Goal: Task Accomplishment & Management: Complete application form

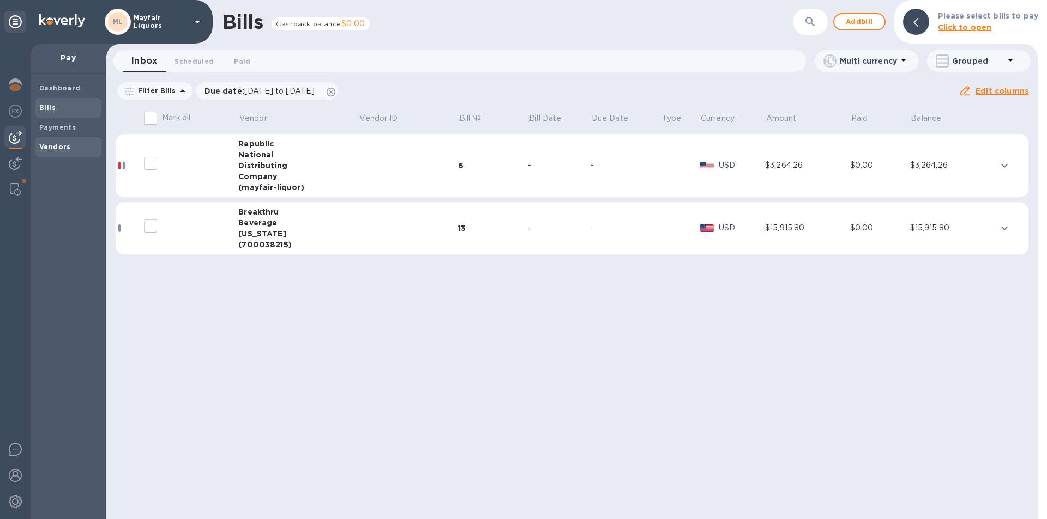
click at [43, 149] on b "Vendors" at bounding box center [55, 147] width 32 height 8
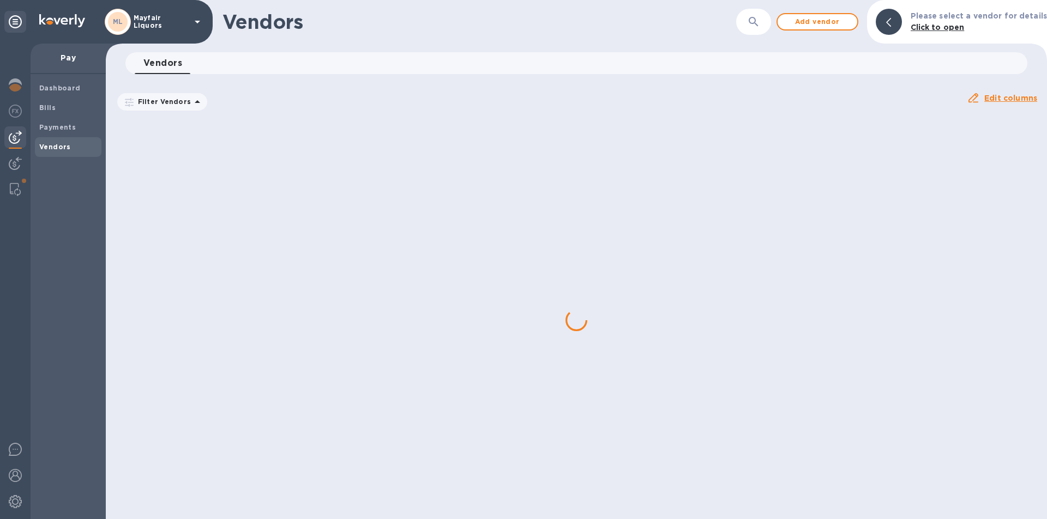
click at [758, 13] on button "button" at bounding box center [753, 22] width 26 height 26
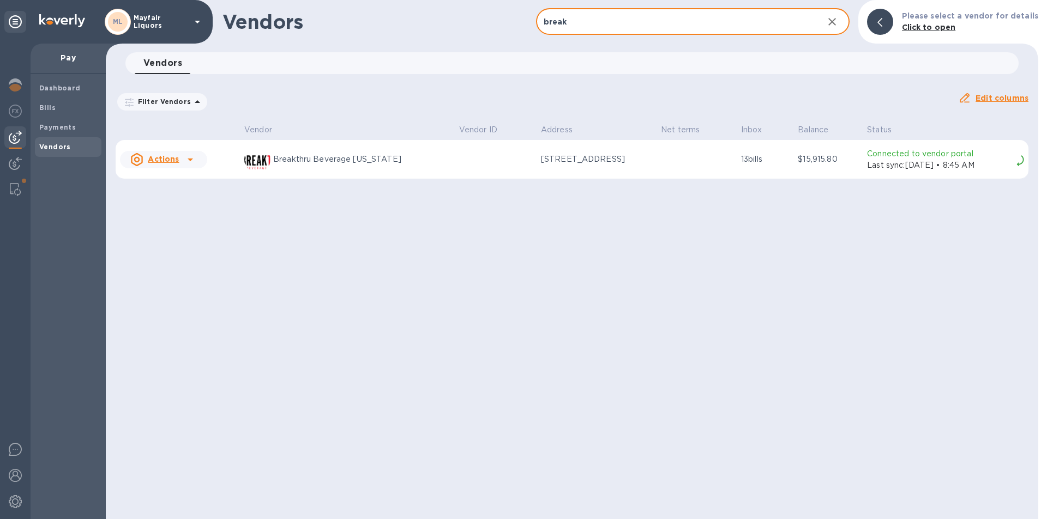
click at [867, 167] on p "Last sync: [DATE] • 8:45 AM" at bounding box center [939, 165] width 145 height 11
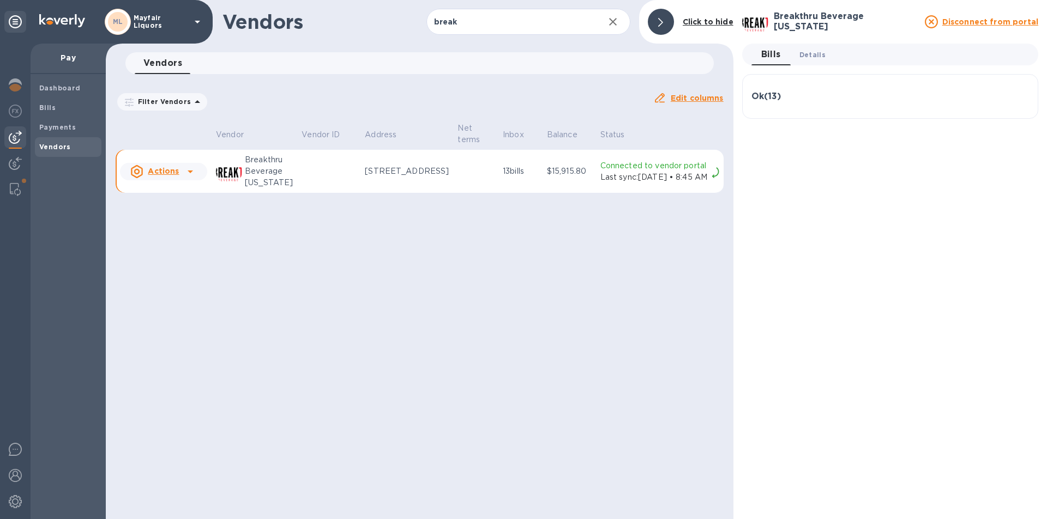
click at [808, 56] on span "Details 0" at bounding box center [812, 54] width 26 height 11
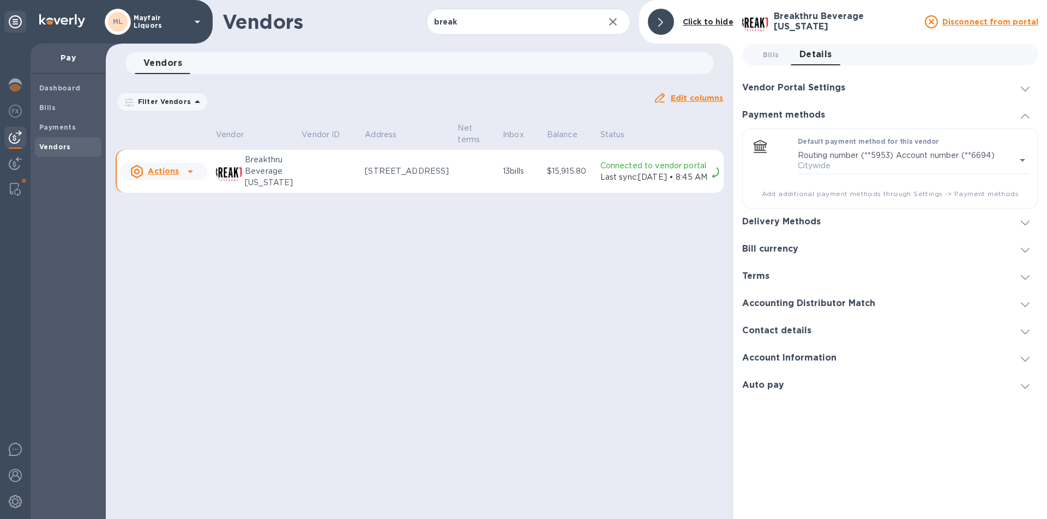
click at [812, 84] on h3 "Vendor Portal Settings" at bounding box center [793, 88] width 103 height 10
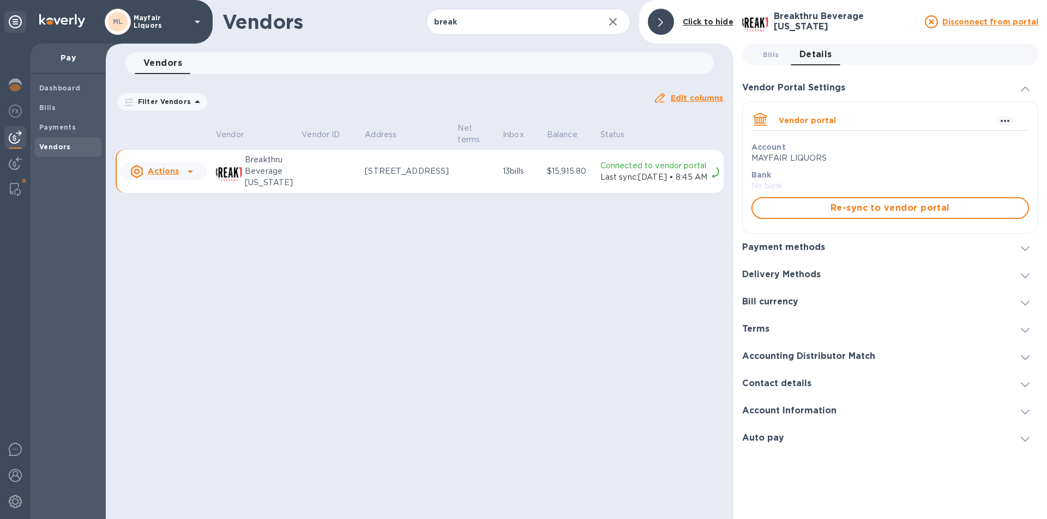
click at [813, 208] on span "Re-sync to vendor portal" at bounding box center [890, 208] width 258 height 13
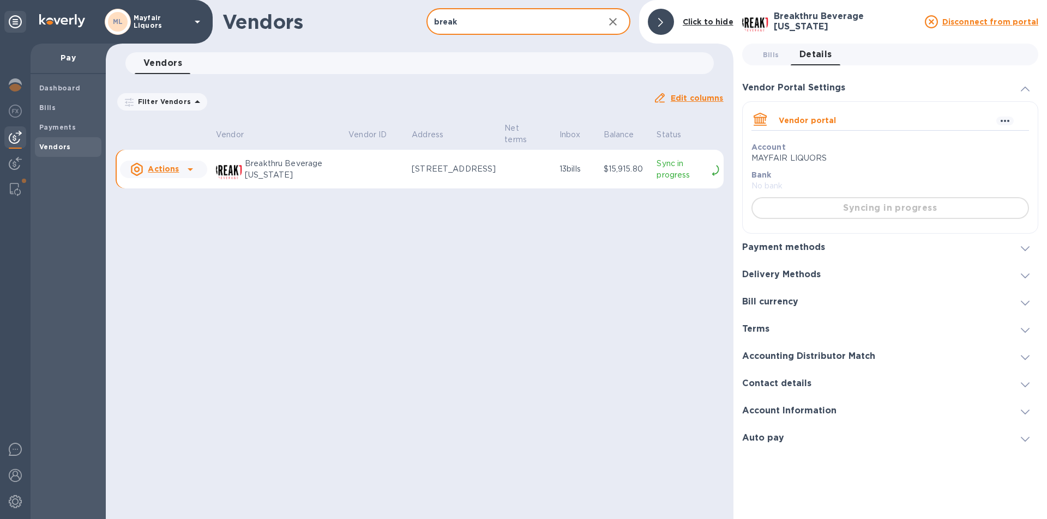
drag, startPoint x: 521, startPoint y: 20, endPoint x: 298, endPoint y: 15, distance: 223.0
click at [298, 15] on div "Vendors break ​ Add vendor Click to hide" at bounding box center [419, 22] width 627 height 44
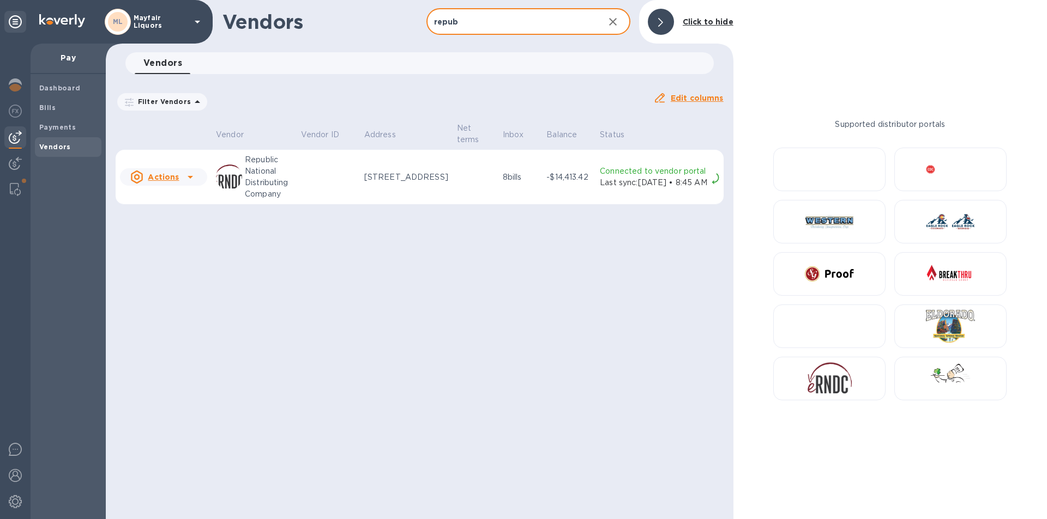
type input "repub"
click at [633, 186] on p "Last sync: [DATE] • 8:45 AM" at bounding box center [653, 182] width 107 height 11
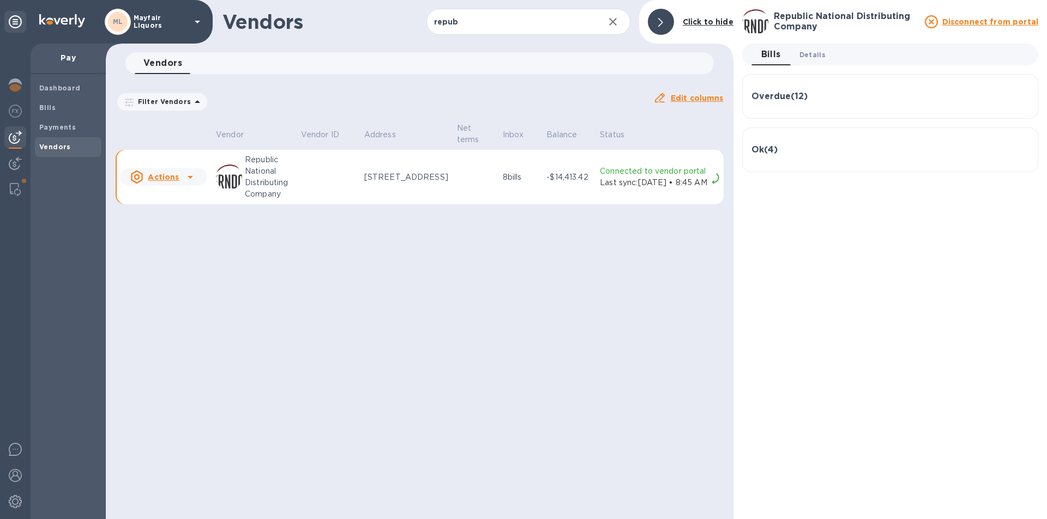
click at [806, 53] on span "Details 0" at bounding box center [812, 54] width 26 height 11
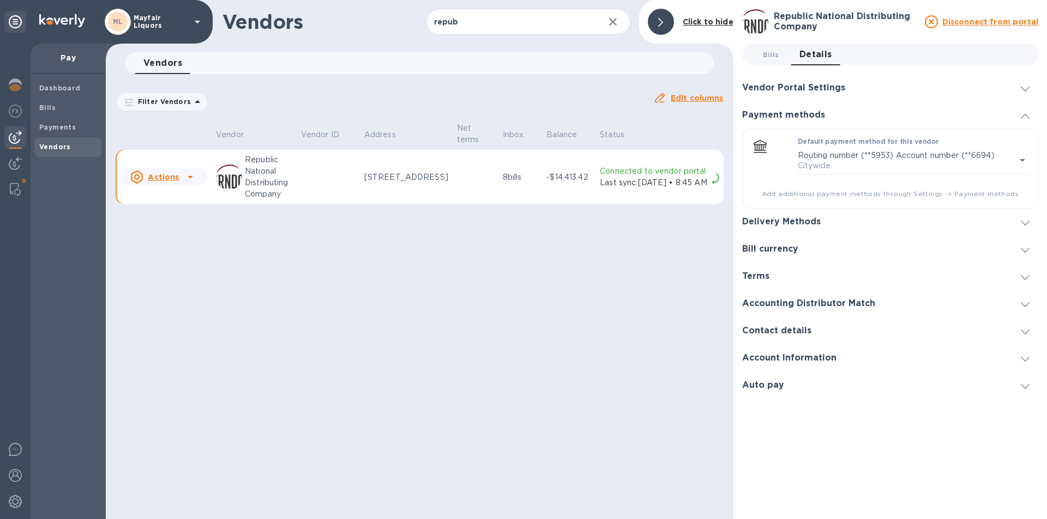
click at [810, 89] on h3 "Vendor Portal Settings" at bounding box center [793, 88] width 103 height 10
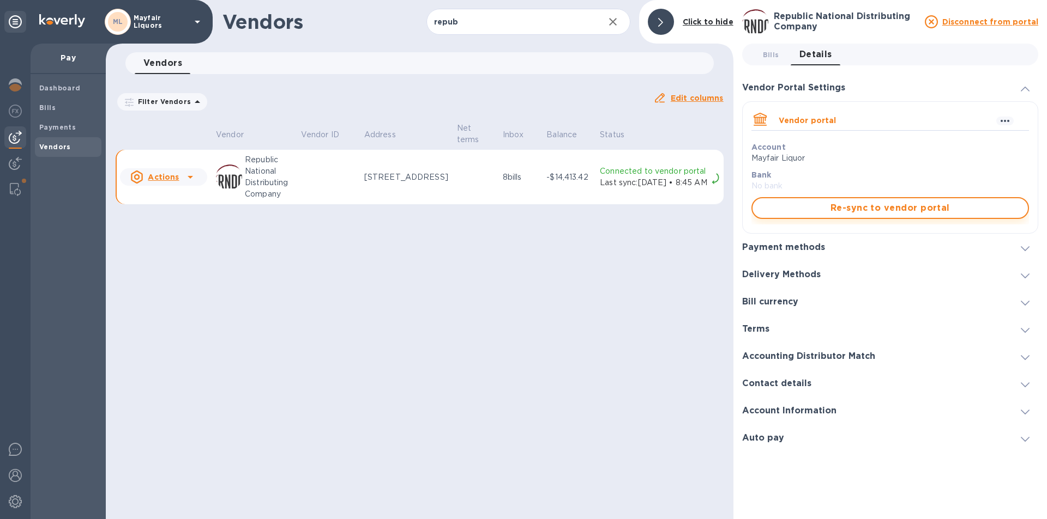
click at [819, 210] on span "Re-sync to vendor portal" at bounding box center [890, 208] width 258 height 13
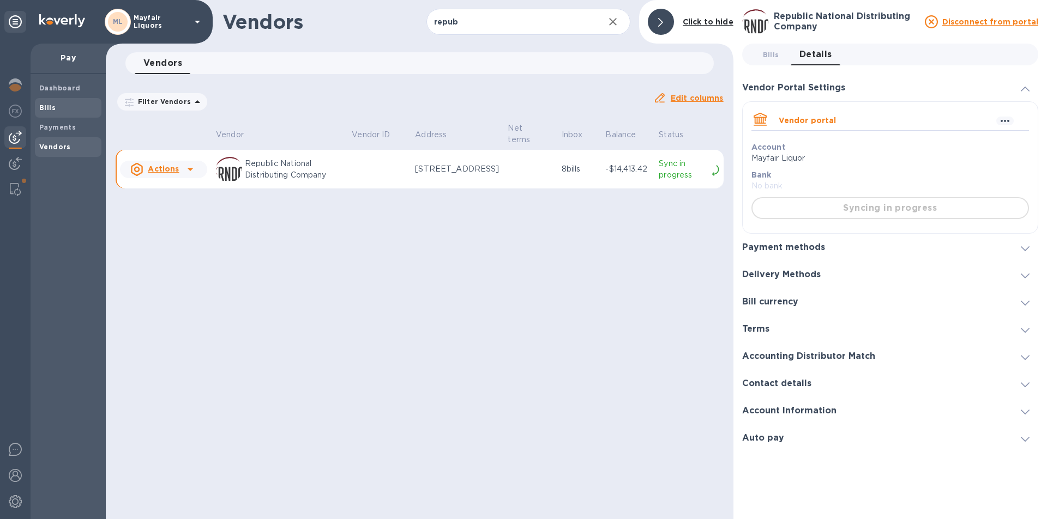
click at [64, 111] on span "Bills" at bounding box center [68, 107] width 58 height 11
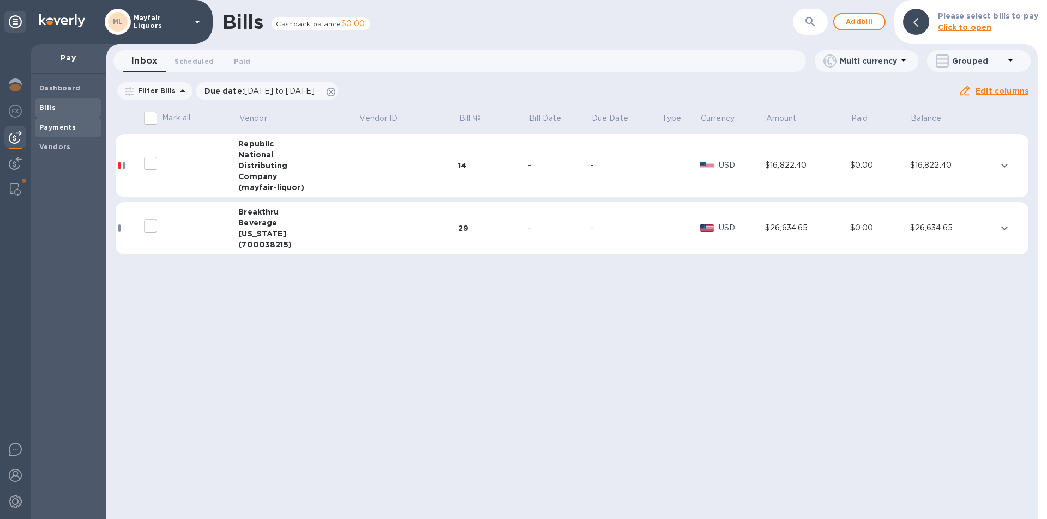
click at [62, 127] on b "Payments" at bounding box center [57, 127] width 37 height 8
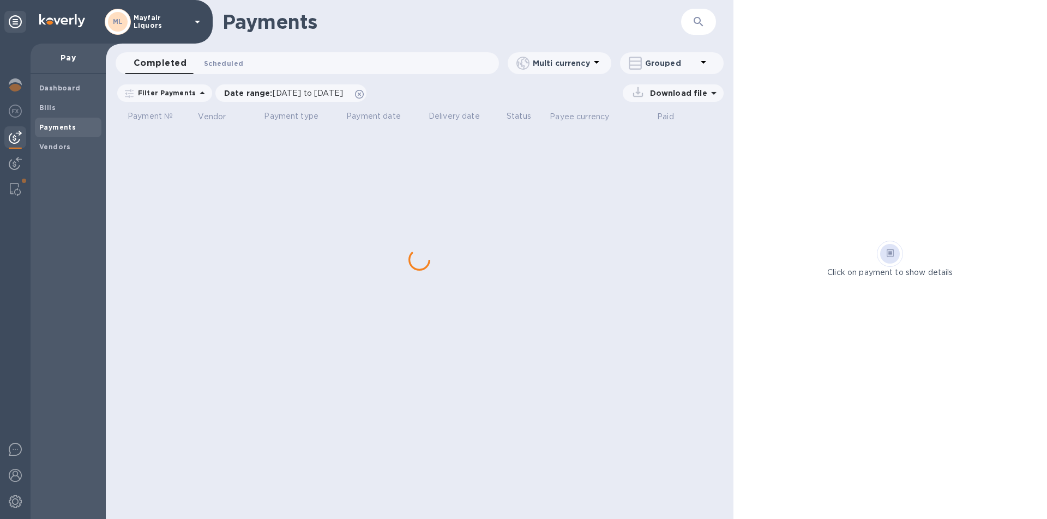
click at [213, 62] on span "Scheduled 0" at bounding box center [223, 63] width 39 height 11
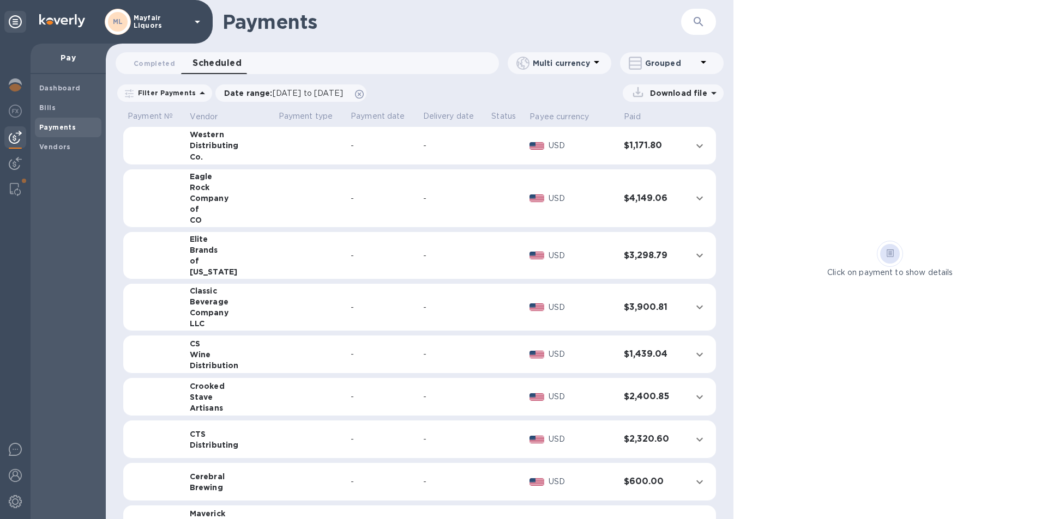
click at [703, 21] on icon "button" at bounding box center [698, 21] width 13 height 13
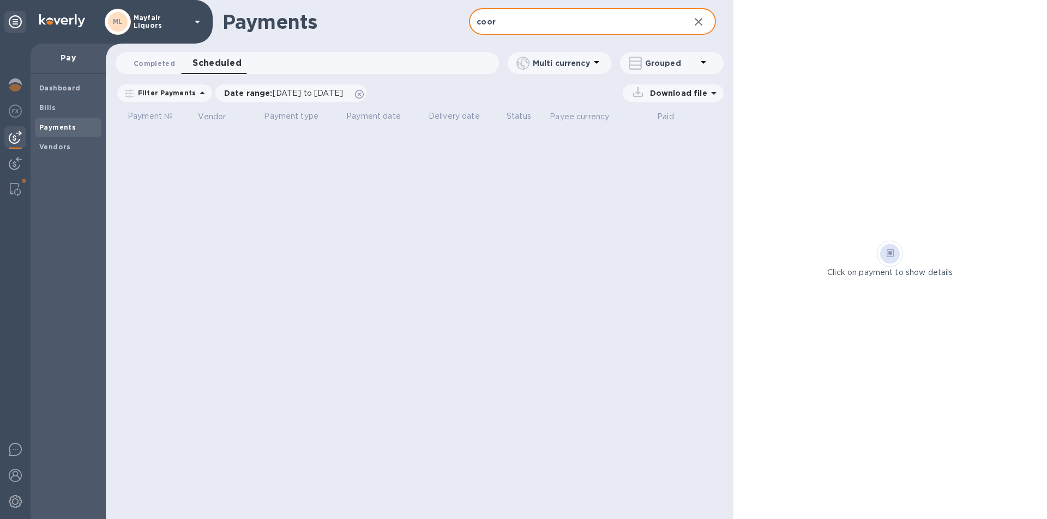
type input "coor"
click at [153, 63] on span "Completed 0" at bounding box center [154, 63] width 41 height 11
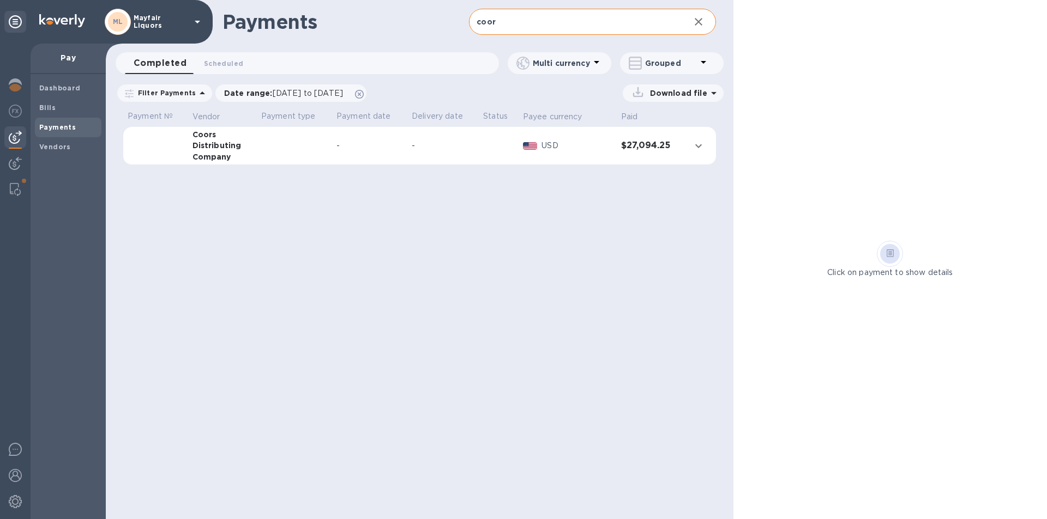
click at [368, 134] on td "-" at bounding box center [369, 146] width 75 height 38
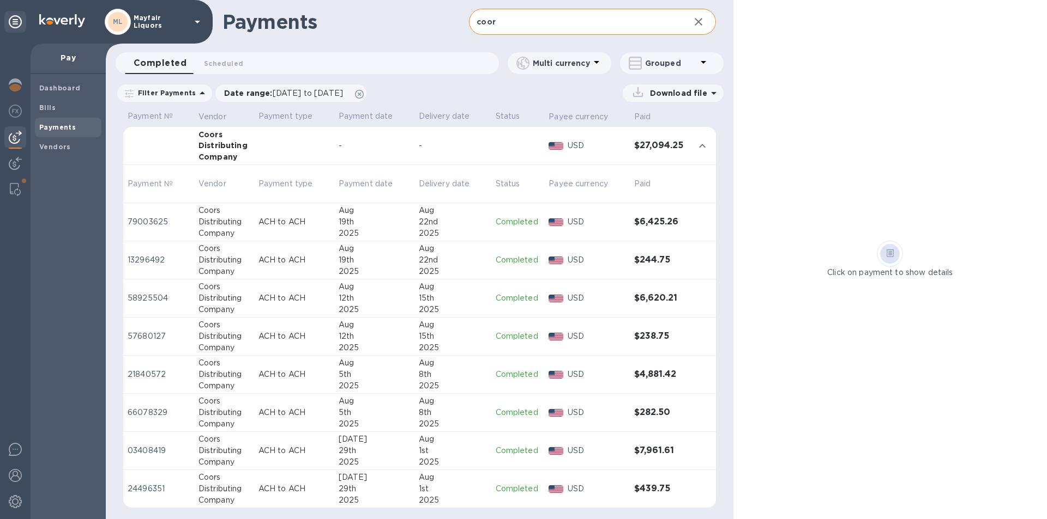
click at [261, 219] on p "ACH to ACH" at bounding box center [293, 221] width 71 height 11
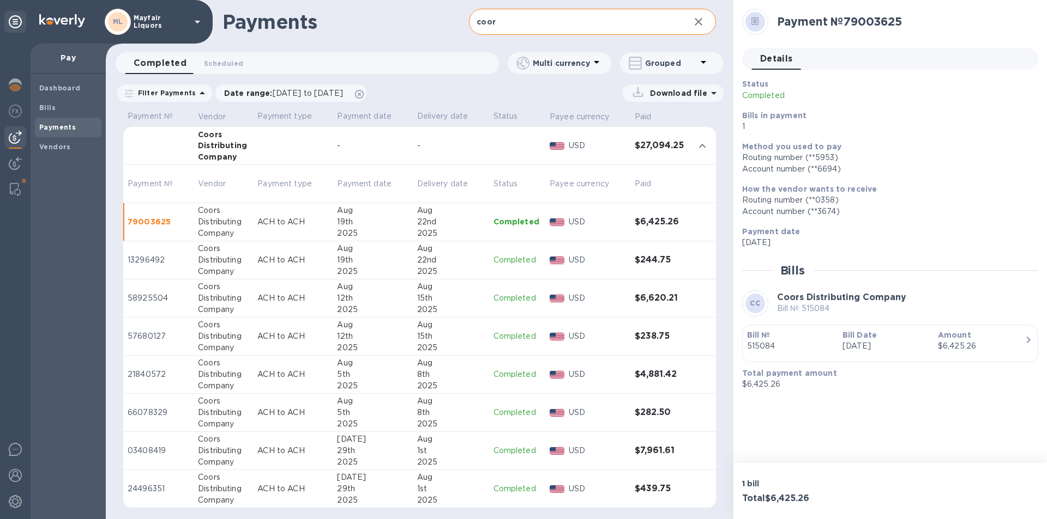
click at [700, 25] on icon "button" at bounding box center [698, 21] width 13 height 13
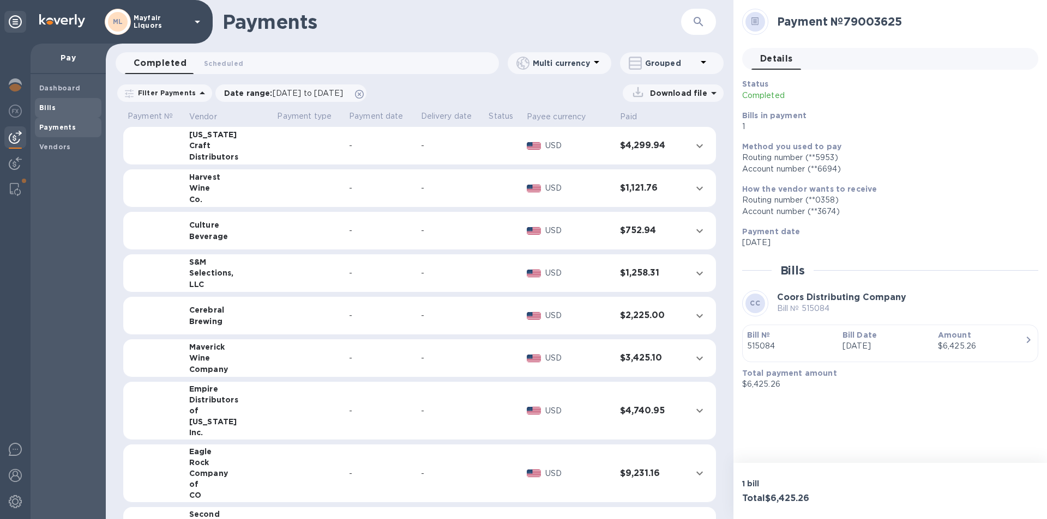
click at [56, 105] on span "Bills" at bounding box center [68, 107] width 58 height 11
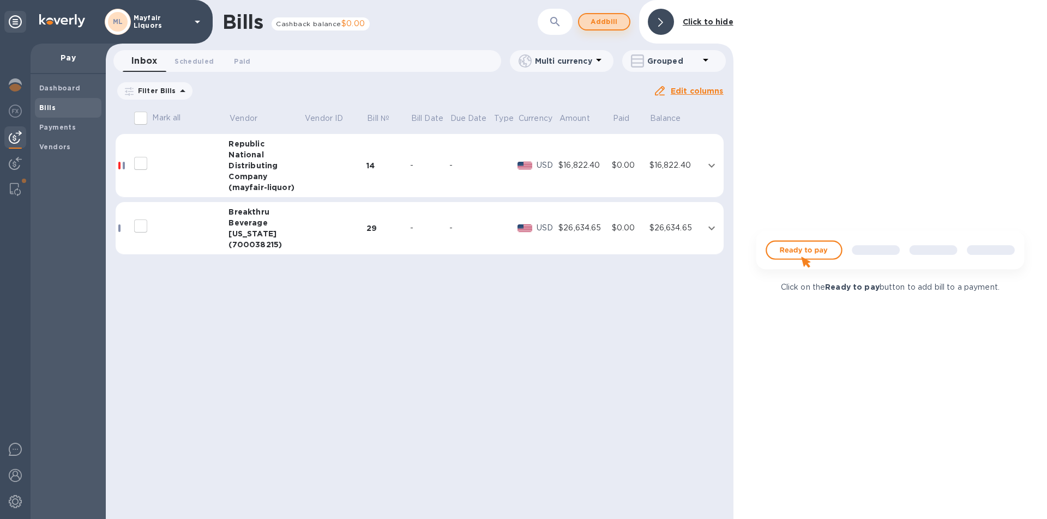
click at [611, 17] on span "Add bill" at bounding box center [604, 21] width 33 height 13
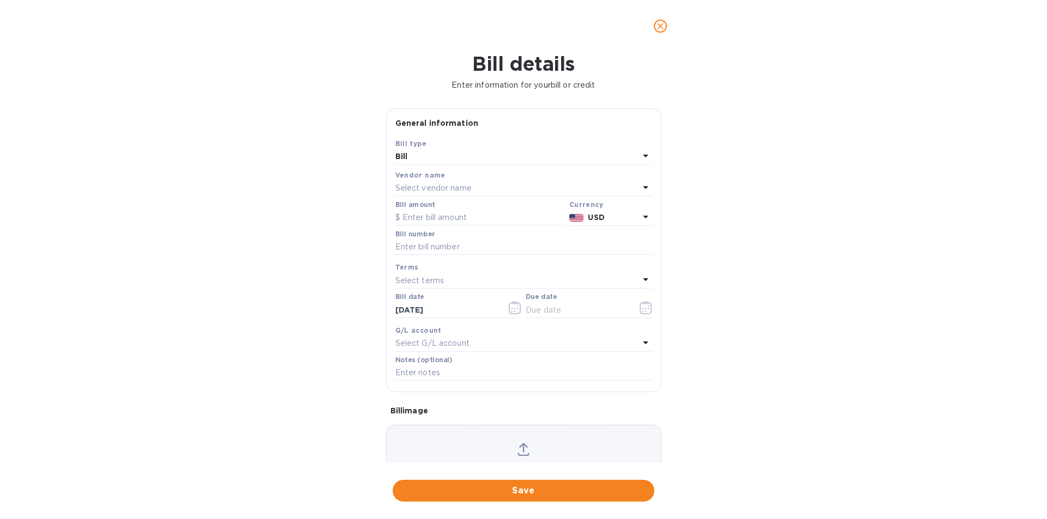
click at [448, 182] on div "Select vendor name" at bounding box center [517, 188] width 244 height 15
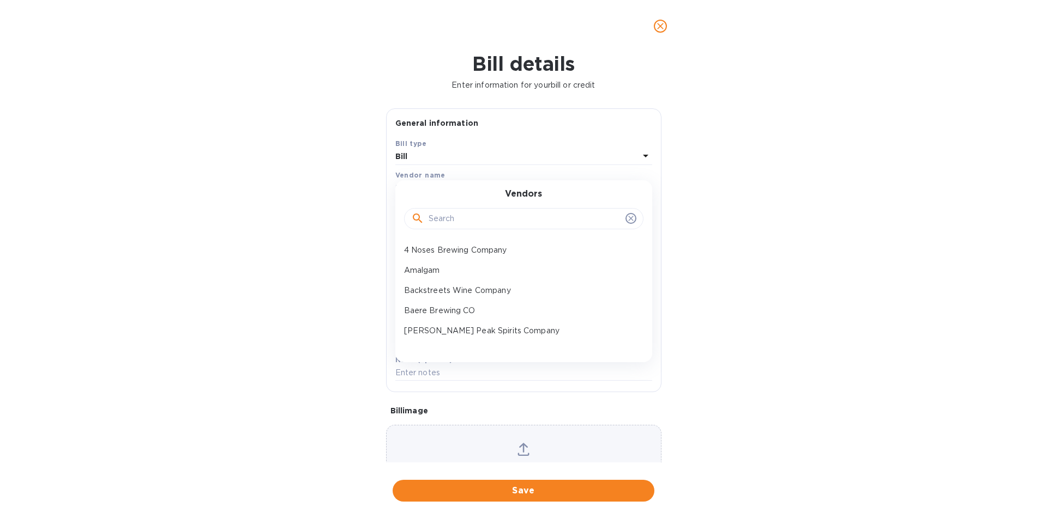
click at [440, 221] on input "text" at bounding box center [524, 219] width 192 height 16
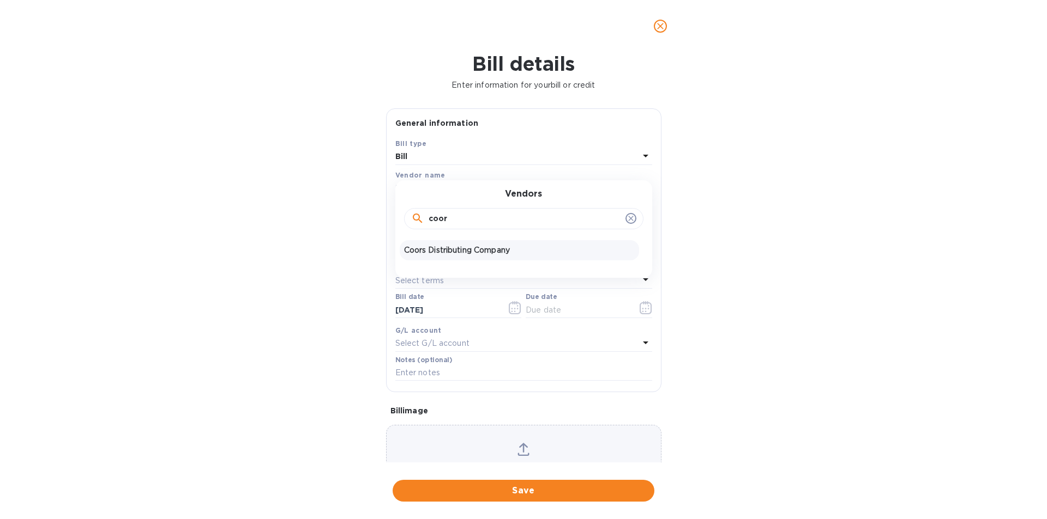
type input "coor"
click at [497, 248] on p "Coors Distributing Company" at bounding box center [519, 250] width 231 height 11
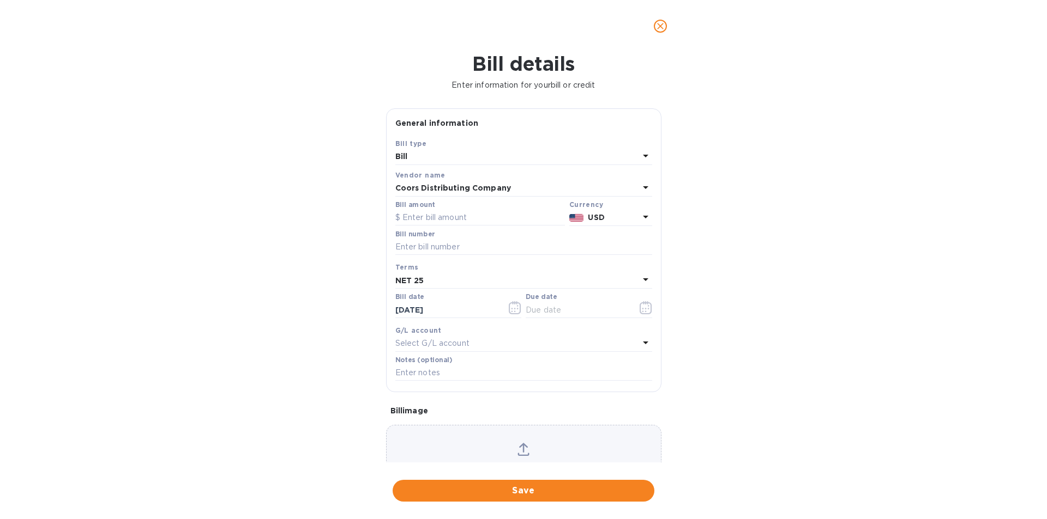
type input "[DATE]"
click at [453, 217] on input "text" at bounding box center [480, 218] width 170 height 16
type input "6,486.42"
type input "529092"
click at [513, 310] on icon "button" at bounding box center [515, 307] width 13 height 13
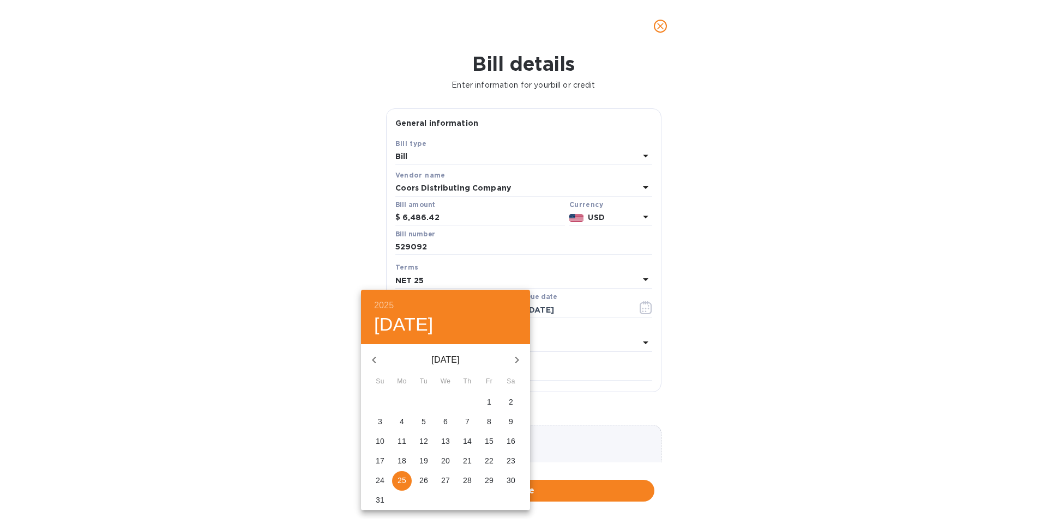
click at [448, 441] on p "13" at bounding box center [445, 441] width 9 height 11
type input "[DATE]"
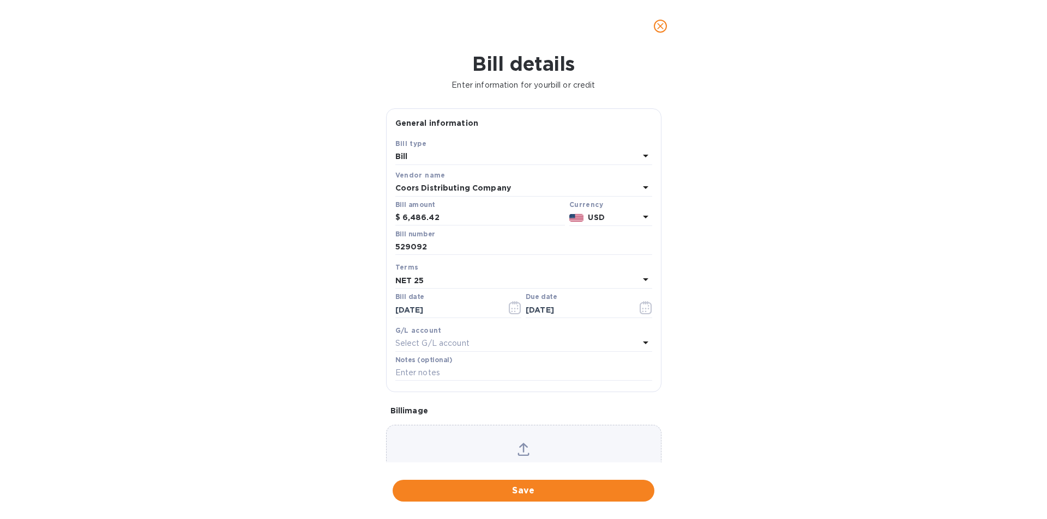
click at [462, 284] on div "NET 25" at bounding box center [517, 280] width 244 height 15
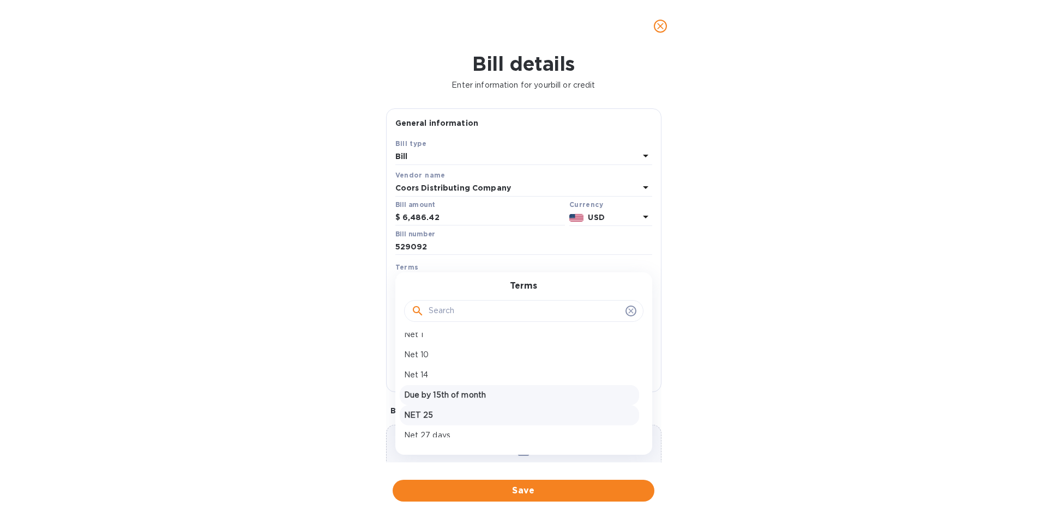
scroll to position [164, 0]
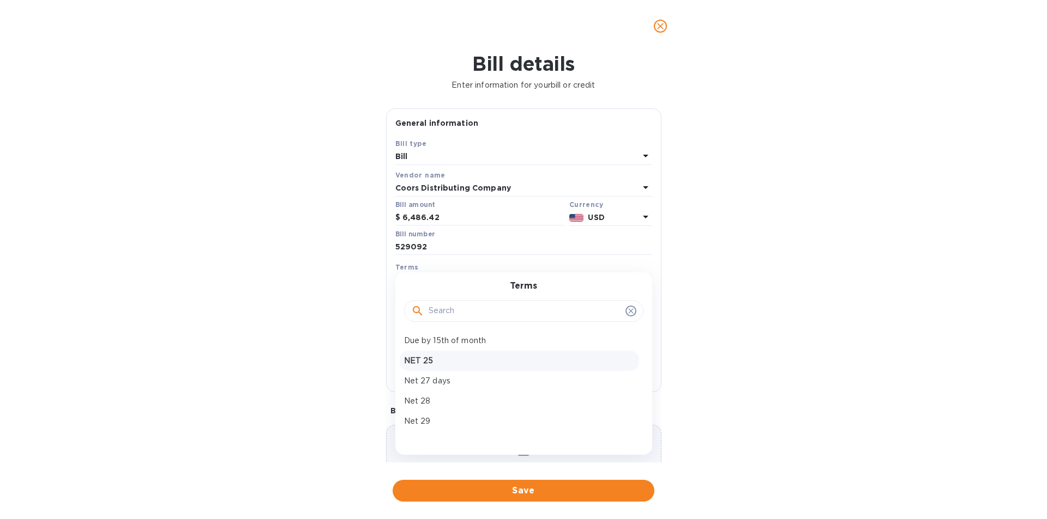
click at [426, 361] on p "NET 25" at bounding box center [519, 360] width 231 height 11
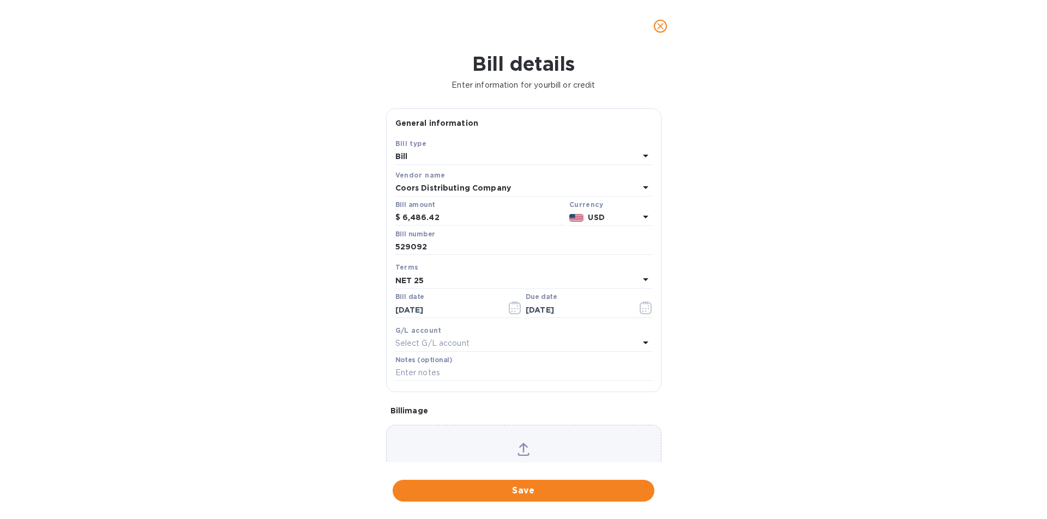
click at [416, 273] on div "NET 25" at bounding box center [517, 280] width 244 height 15
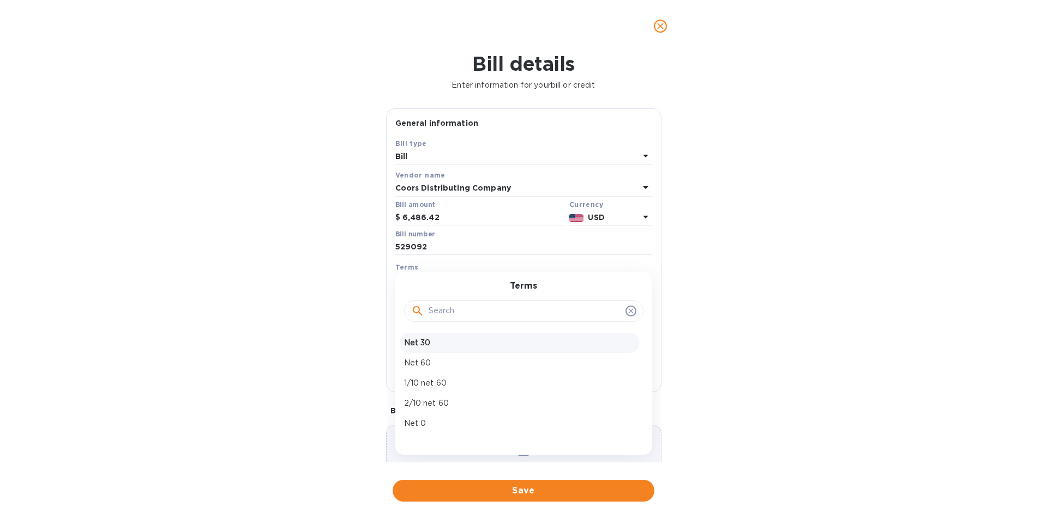
click at [425, 337] on p "Net 30" at bounding box center [519, 342] width 231 height 11
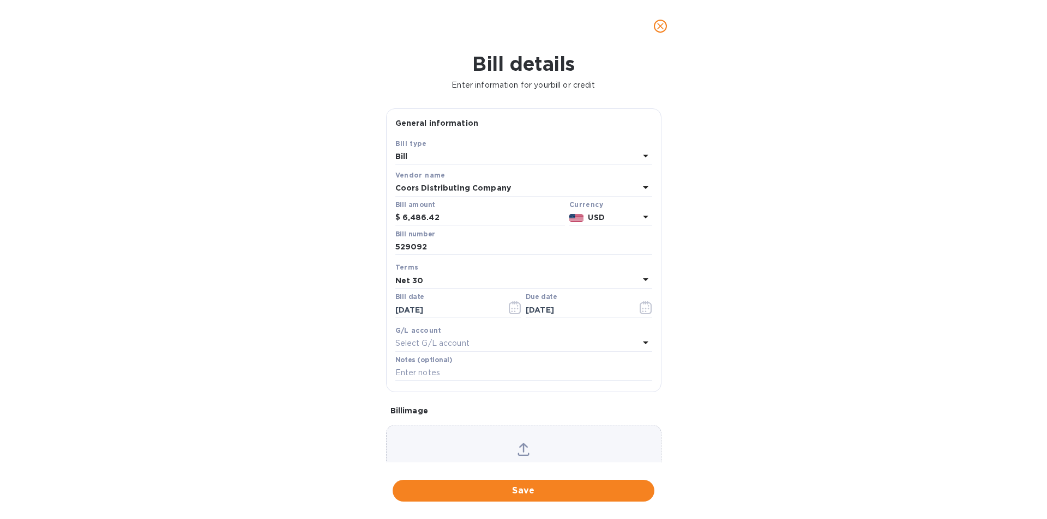
click at [439, 270] on div "Terms" at bounding box center [523, 267] width 257 height 11
click at [432, 282] on div "Net 30" at bounding box center [517, 280] width 244 height 15
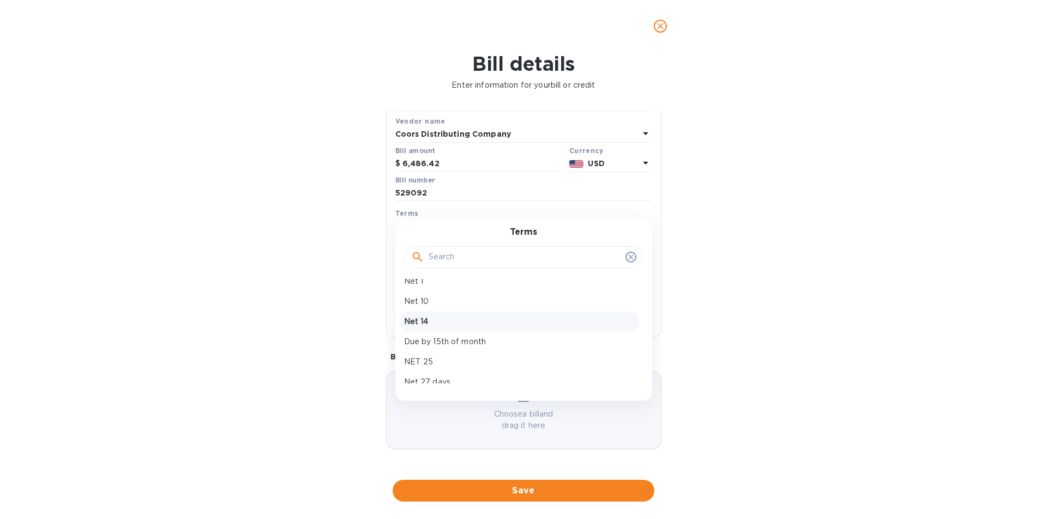
scroll to position [109, 0]
click at [427, 356] on p "NET 25" at bounding box center [519, 361] width 231 height 11
type input "[DATE]"
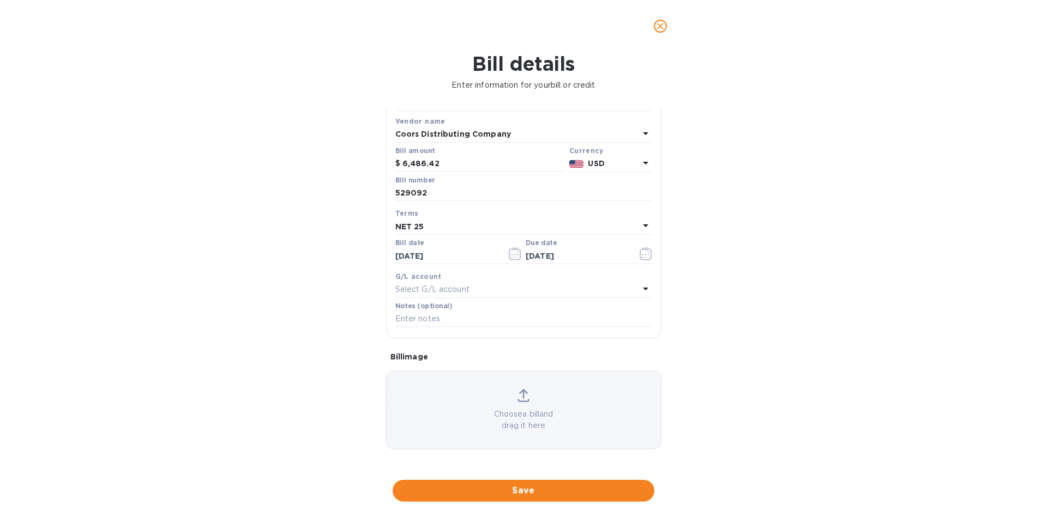
click at [438, 225] on div "NET 25" at bounding box center [517, 226] width 244 height 15
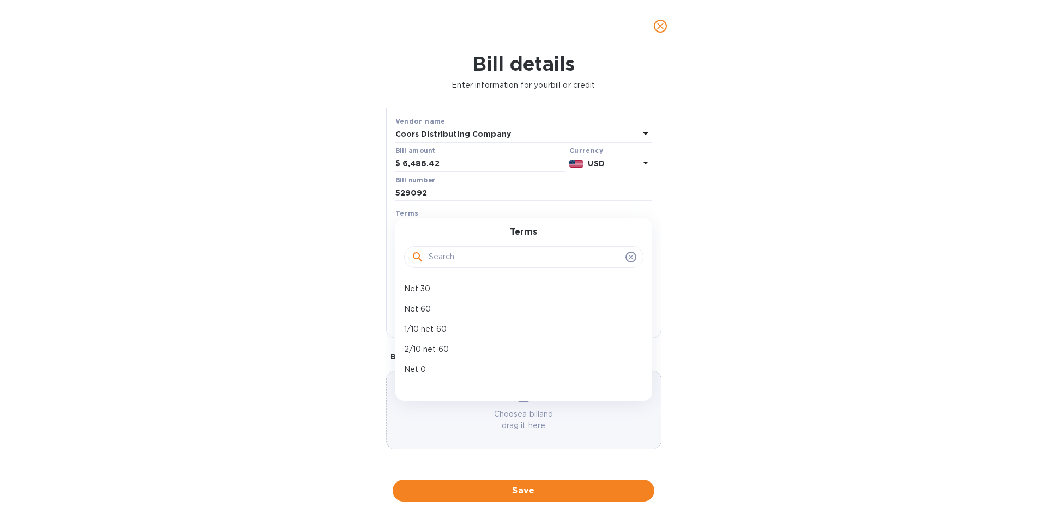
click at [440, 216] on div "Terms" at bounding box center [523, 213] width 257 height 11
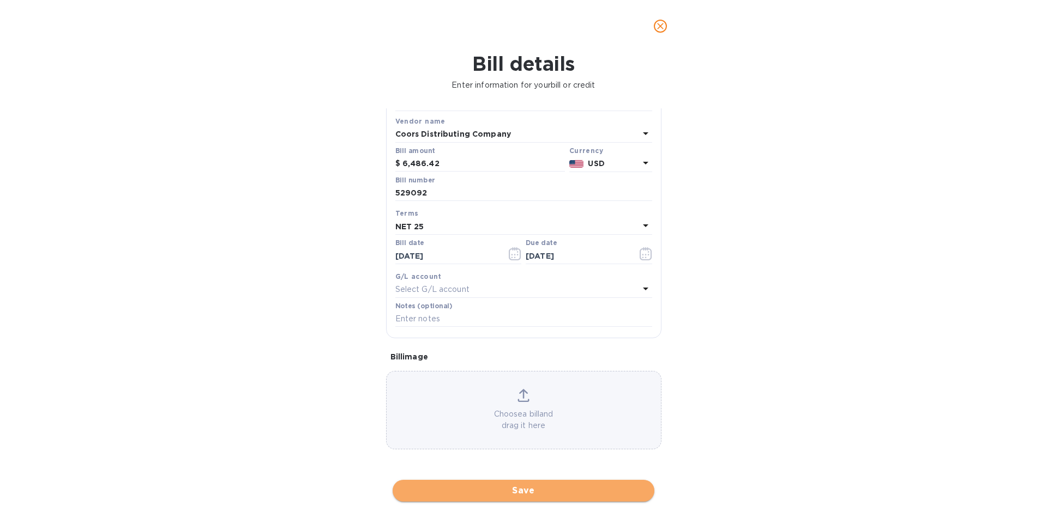
click at [539, 494] on span "Save" at bounding box center [523, 491] width 244 height 13
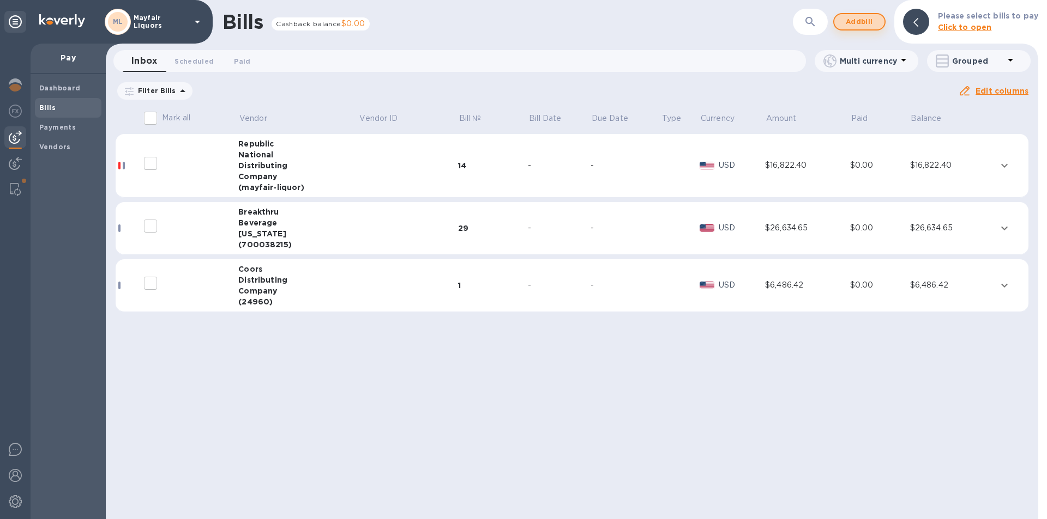
click at [866, 26] on span "Add bill" at bounding box center [859, 21] width 33 height 13
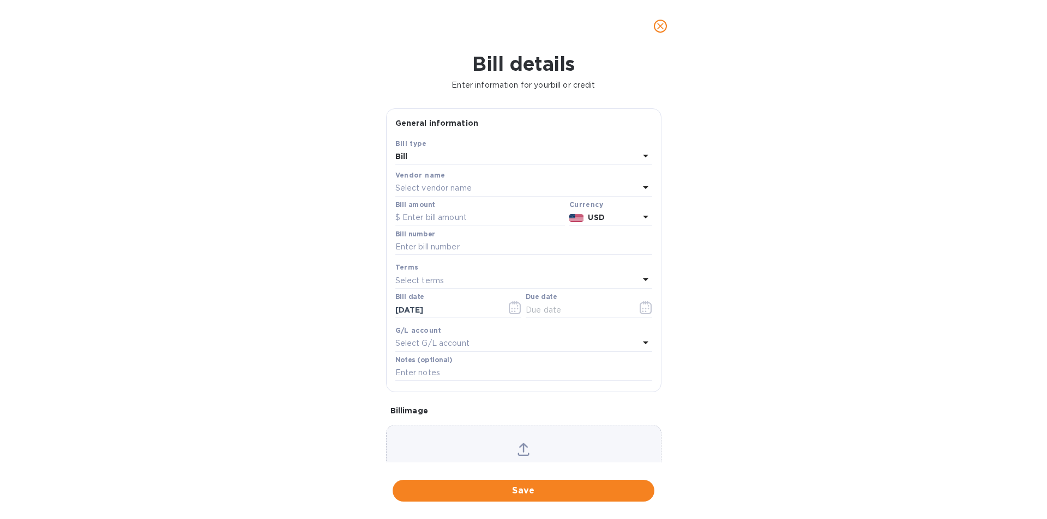
click at [452, 193] on p "Select vendor name" at bounding box center [433, 188] width 76 height 11
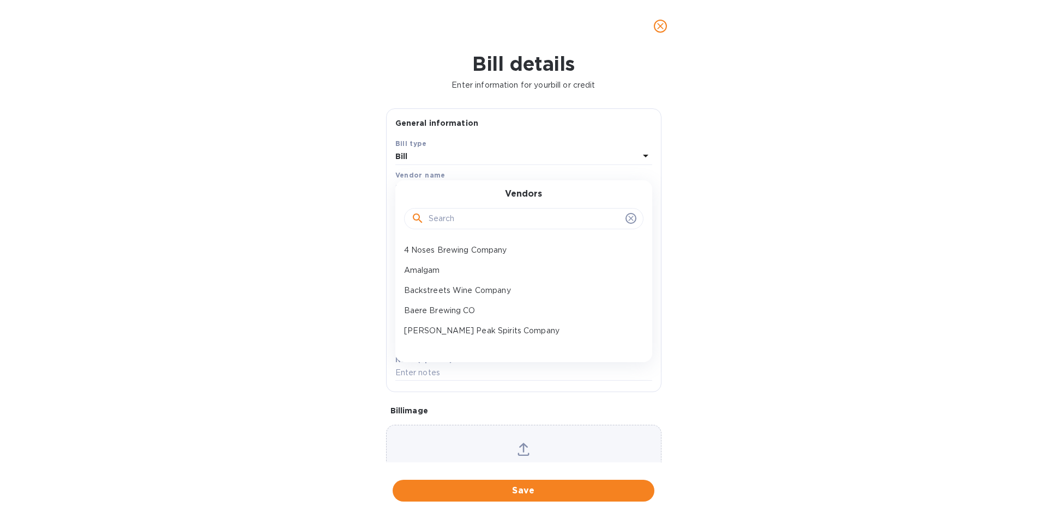
click at [455, 211] on input "text" at bounding box center [524, 219] width 192 height 16
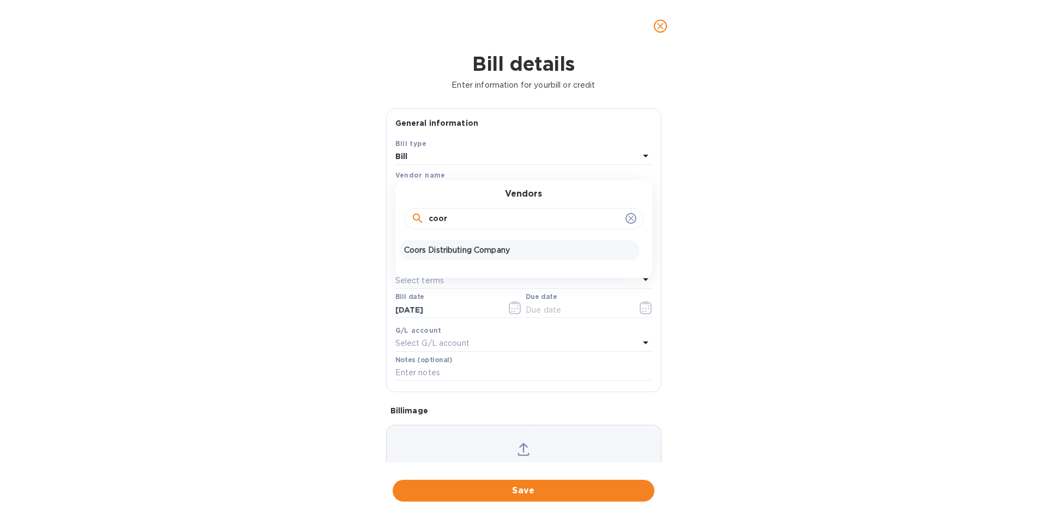
type input "coor"
click at [467, 258] on div "Coors Distributing Company" at bounding box center [519, 250] width 239 height 20
type input "[DATE]"
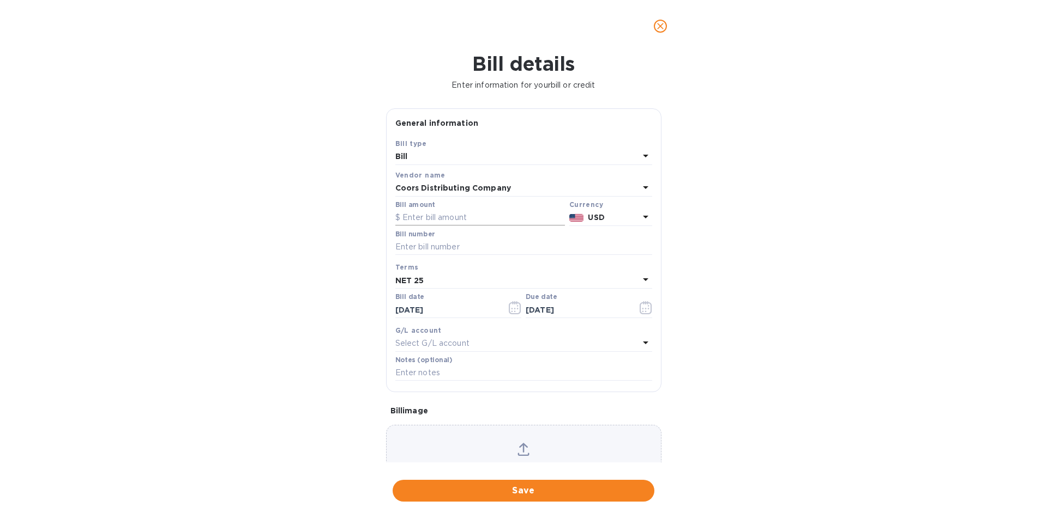
click at [469, 218] on input "text" at bounding box center [480, 218] width 170 height 16
type input "263.75"
type input "533803"
click at [513, 306] on icon "button" at bounding box center [515, 307] width 13 height 13
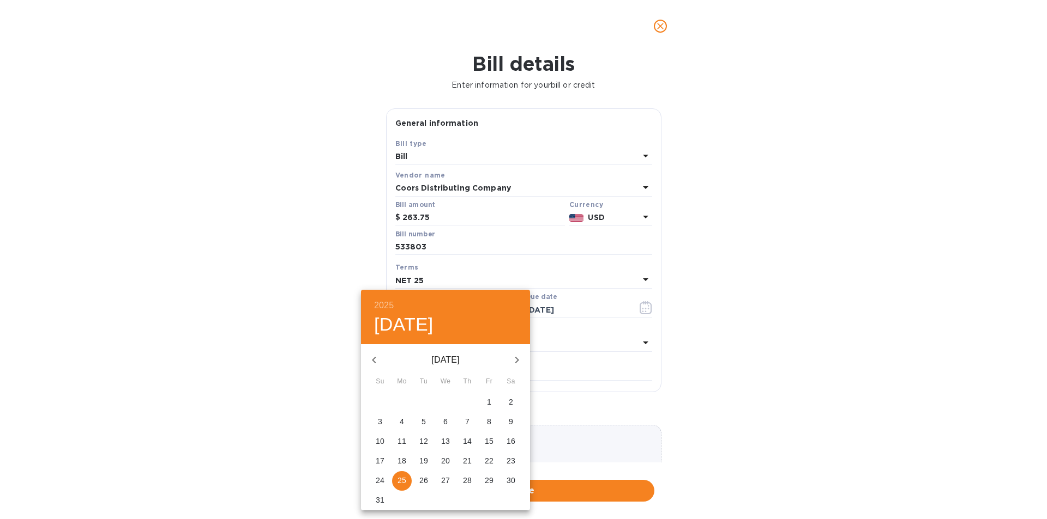
click at [445, 462] on p "20" at bounding box center [445, 461] width 9 height 11
type input "[DATE]"
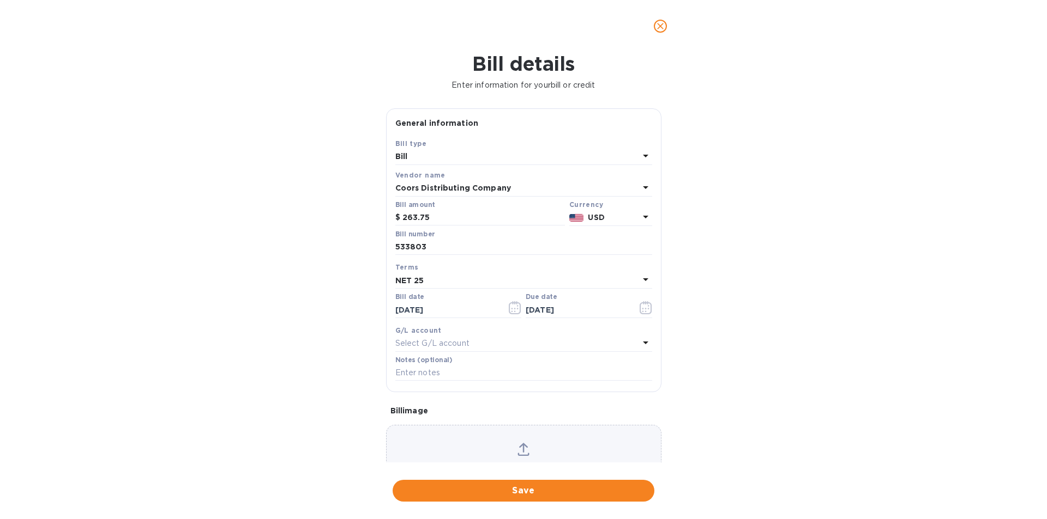
click at [573, 281] on div "NET 25" at bounding box center [517, 280] width 244 height 15
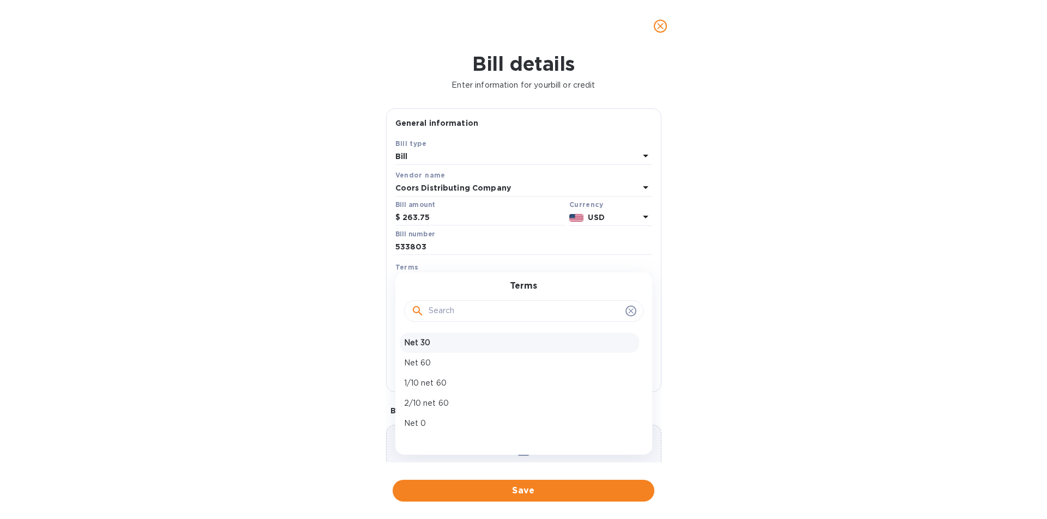
click at [427, 343] on p "Net 30" at bounding box center [519, 342] width 231 height 11
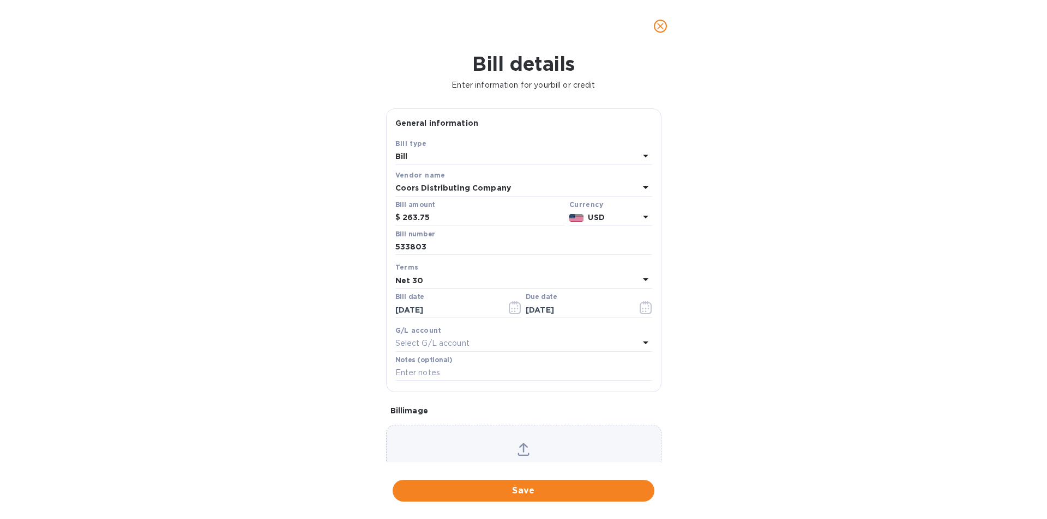
click at [455, 282] on div "Net 30" at bounding box center [517, 280] width 244 height 15
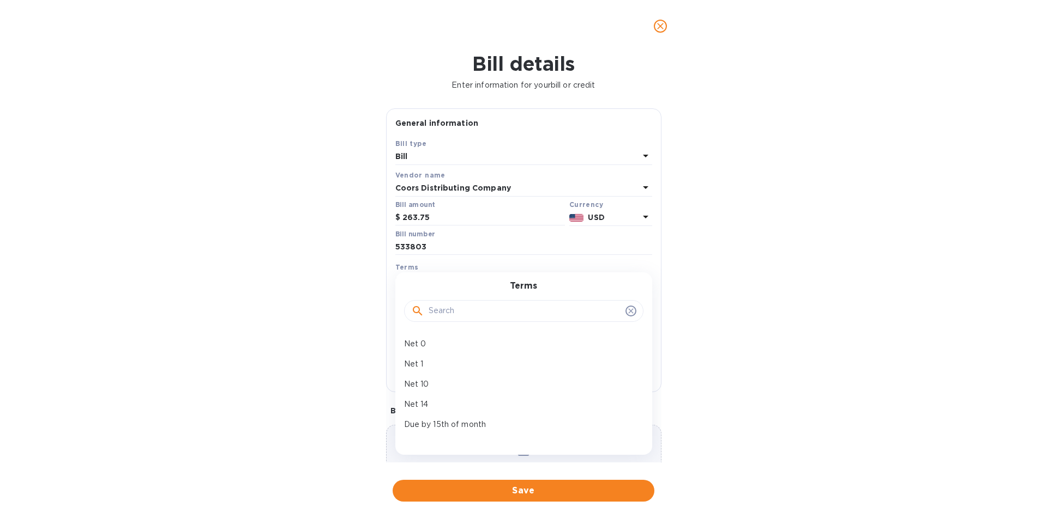
scroll to position [164, 0]
click at [433, 362] on p "NET 25" at bounding box center [519, 360] width 231 height 11
type input "[DATE]"
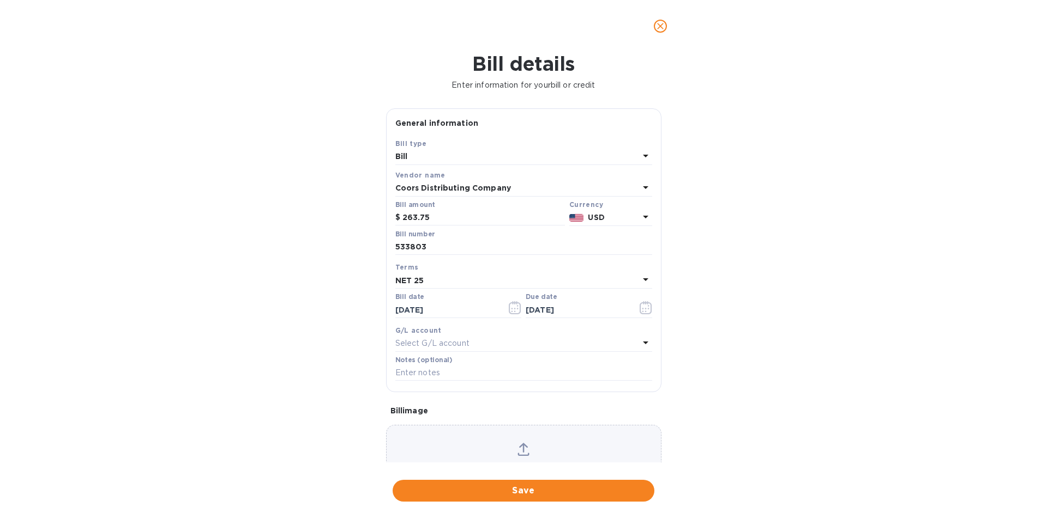
click at [536, 492] on span "Save" at bounding box center [523, 491] width 244 height 13
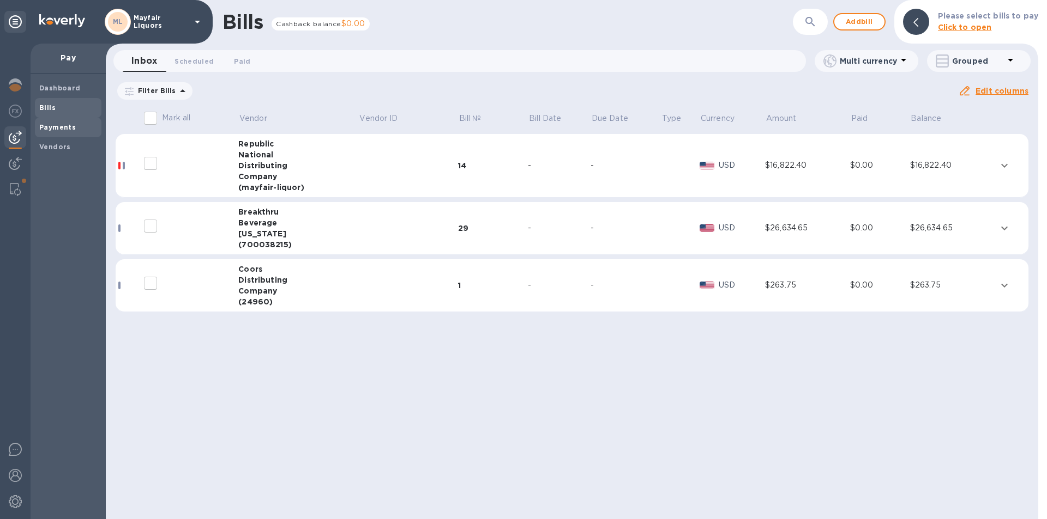
click at [51, 128] on b "Payments" at bounding box center [57, 127] width 37 height 8
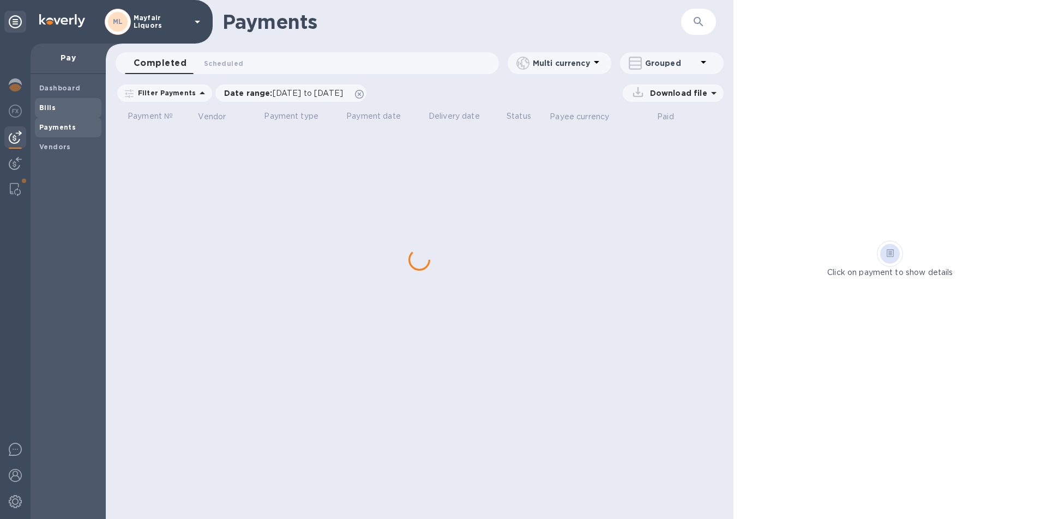
click at [63, 110] on span "Bills" at bounding box center [68, 107] width 58 height 11
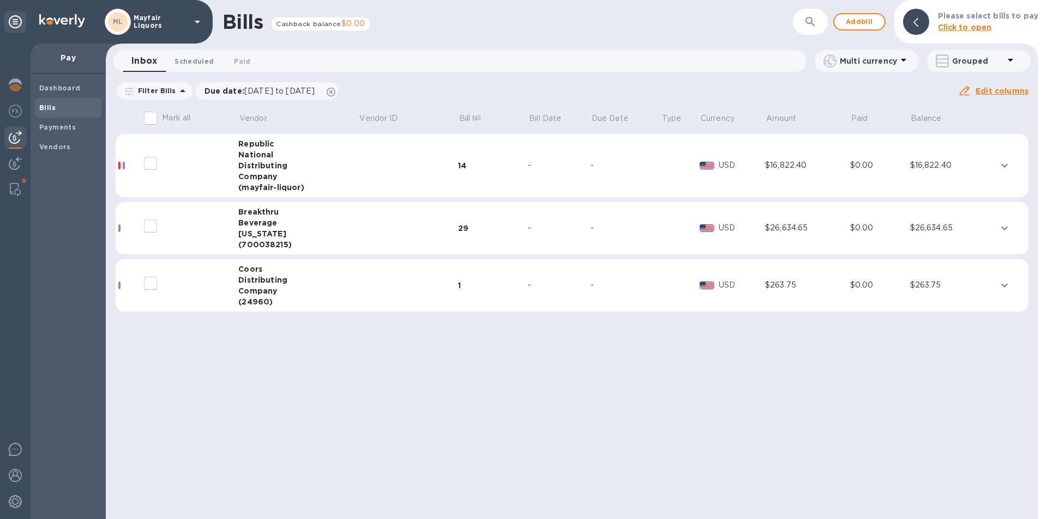
click at [195, 63] on span "Scheduled 0" at bounding box center [193, 61] width 39 height 11
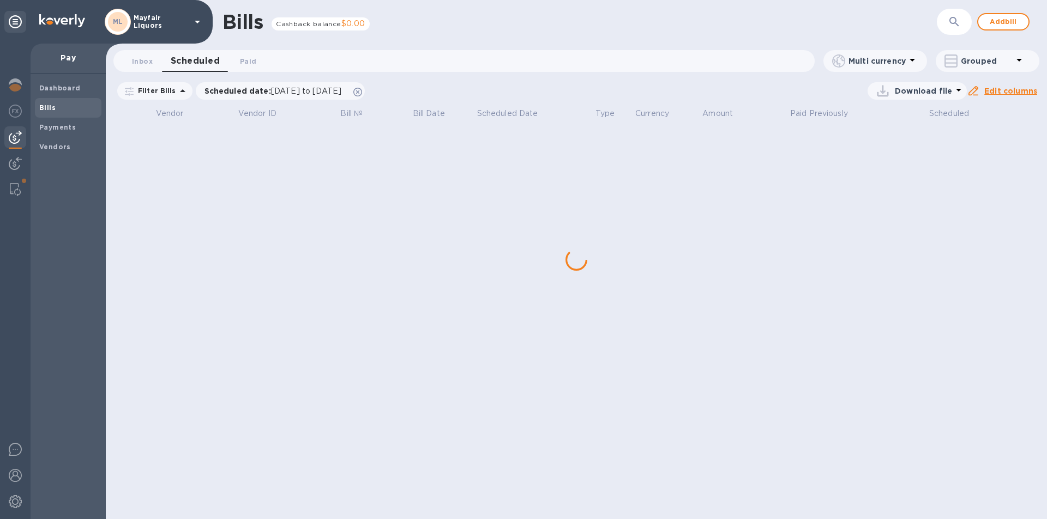
click at [954, 20] on div "Bills Cashback balance $0.00 ​ Add bill" at bounding box center [576, 22] width 941 height 44
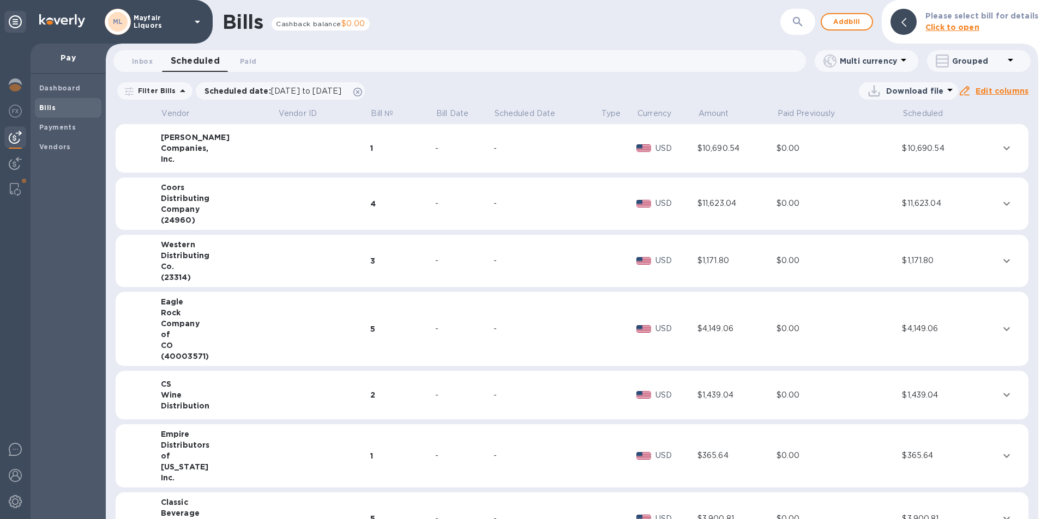
click at [803, 14] on button "button" at bounding box center [797, 22] width 26 height 26
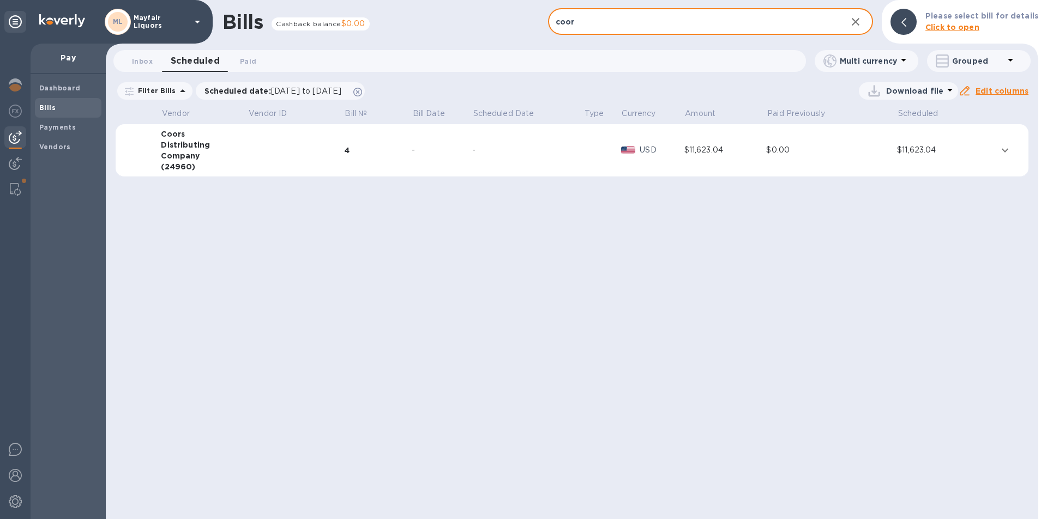
type input "coor"
click at [407, 163] on td "4" at bounding box center [378, 150] width 68 height 53
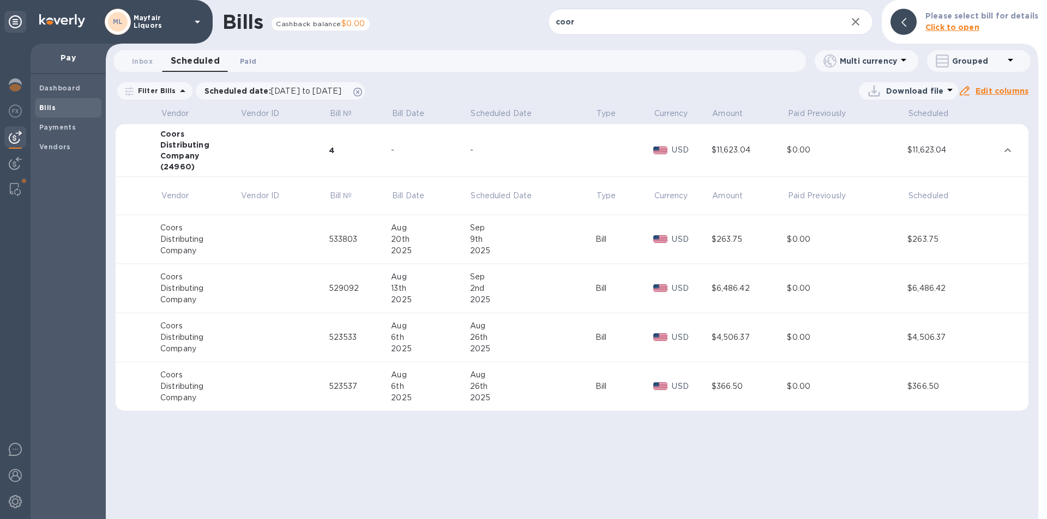
click at [249, 61] on span "Paid 0" at bounding box center [248, 61] width 16 height 11
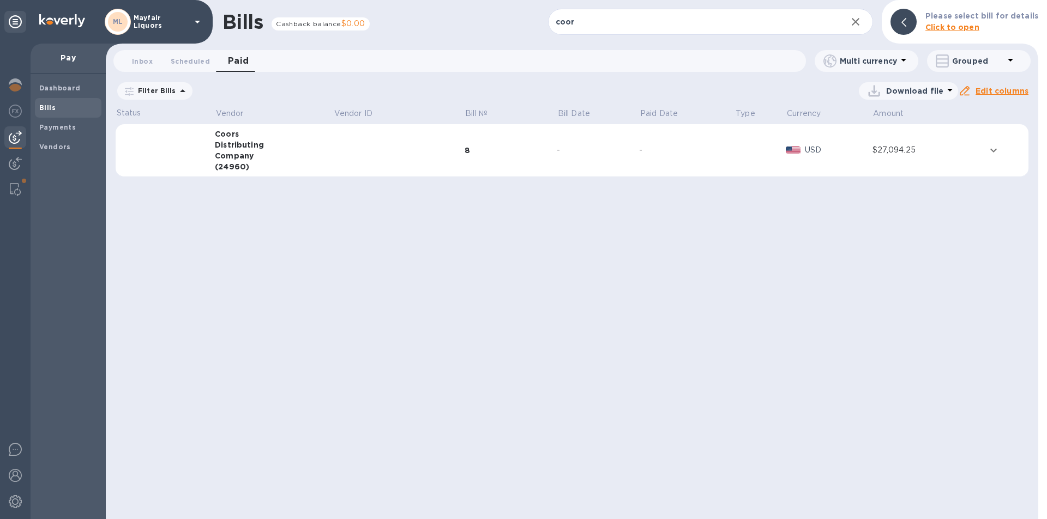
click at [341, 153] on td at bounding box center [398, 150] width 131 height 53
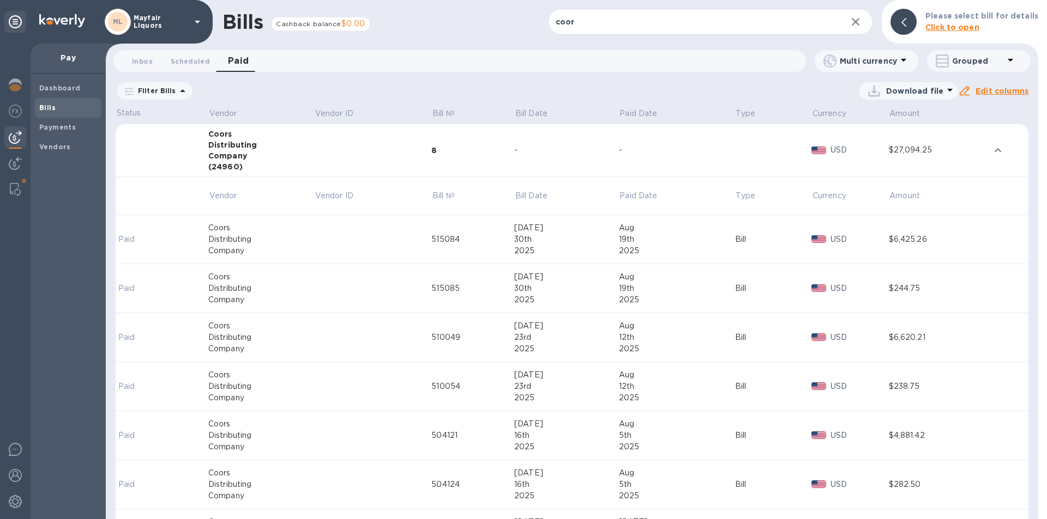
click at [50, 109] on b "Bills" at bounding box center [47, 108] width 16 height 8
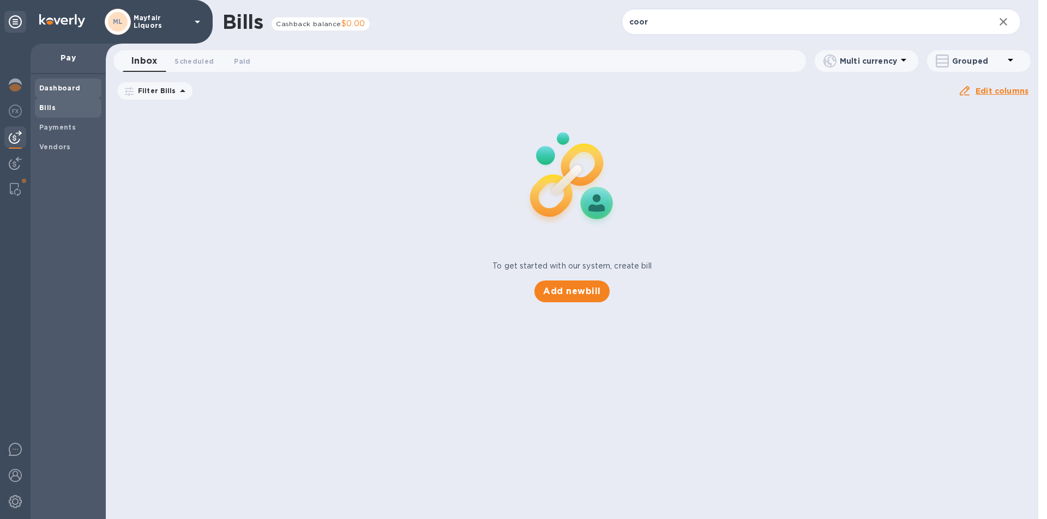
click at [70, 84] on b "Dashboard" at bounding box center [59, 88] width 41 height 8
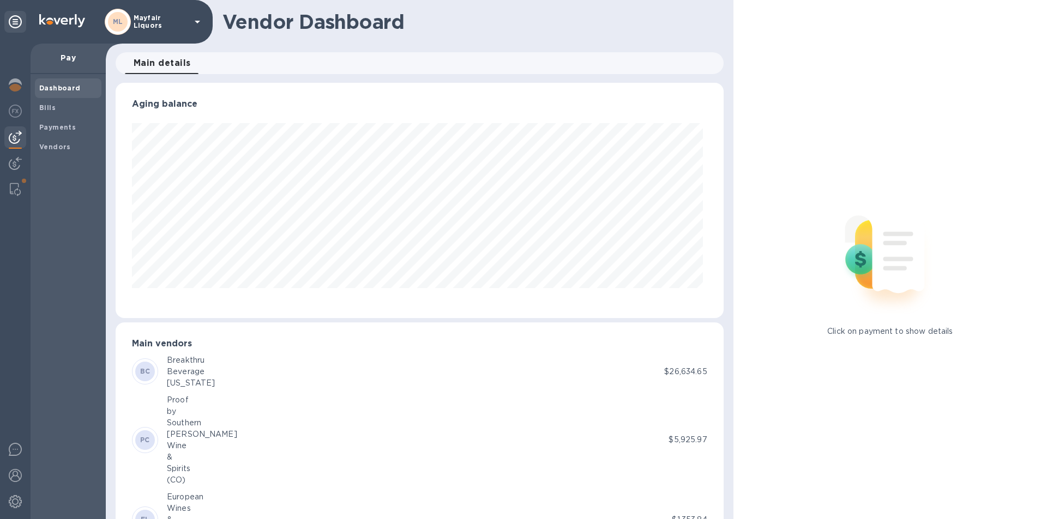
scroll to position [235, 603]
